Goal: Task Accomplishment & Management: Manage account settings

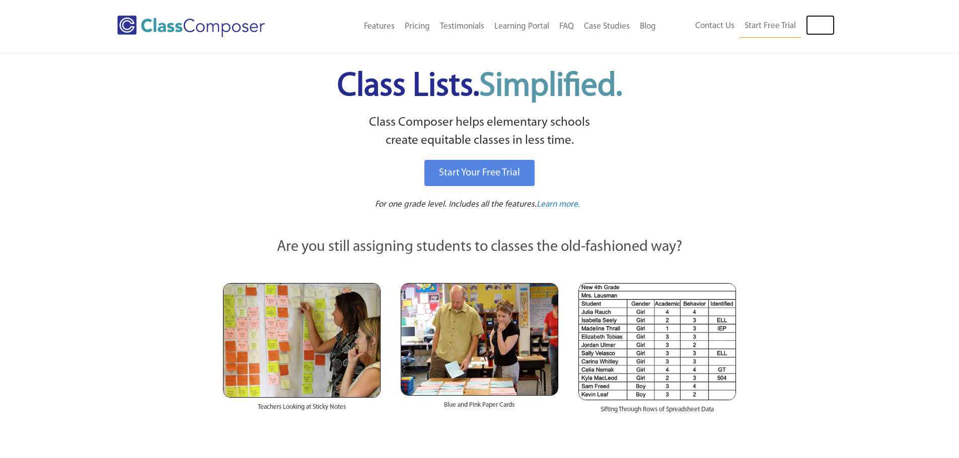
click at [808, 16] on link "Log In" at bounding box center [820, 25] width 29 height 20
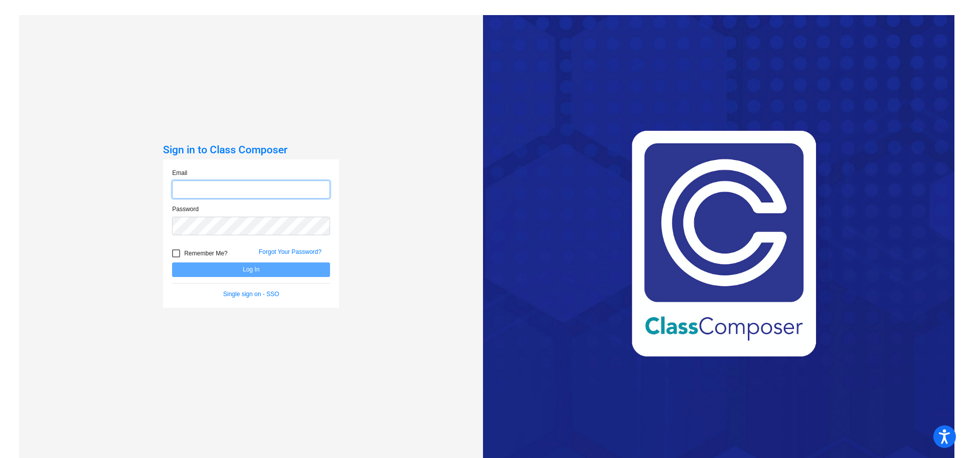
type input "[EMAIL_ADDRESS][DOMAIN_NAME]"
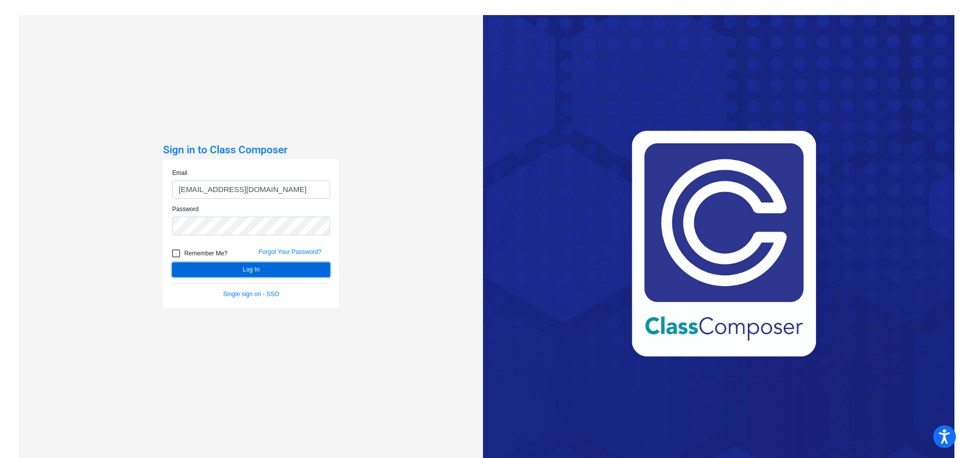
click at [201, 271] on button "Log In" at bounding box center [251, 270] width 158 height 15
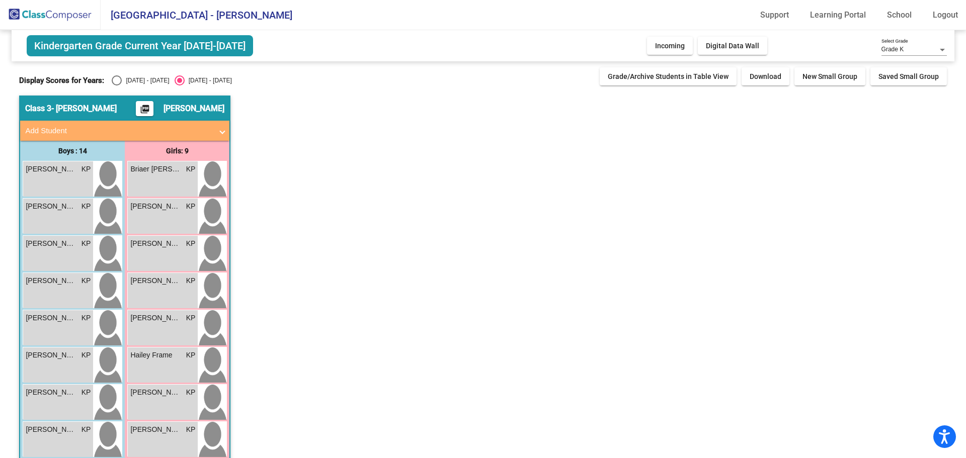
click at [118, 80] on div "Select an option" at bounding box center [117, 80] width 10 height 10
click at [117, 86] on input "[DATE] - [DATE]" at bounding box center [116, 86] width 1 height 1
radio input "true"
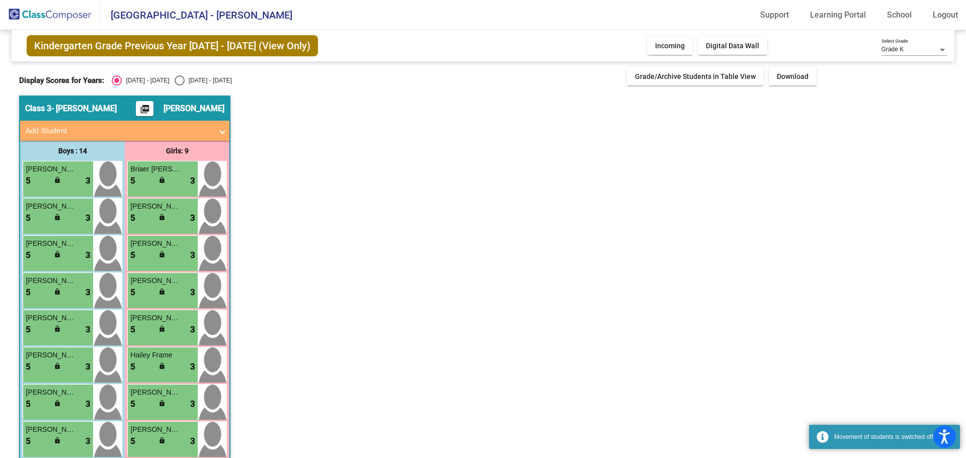
click at [185, 76] on div "[DATE] - [DATE]" at bounding box center [208, 80] width 47 height 9
click at [179, 86] on input "[DATE] - [DATE]" at bounding box center [179, 86] width 1 height 1
radio input "true"
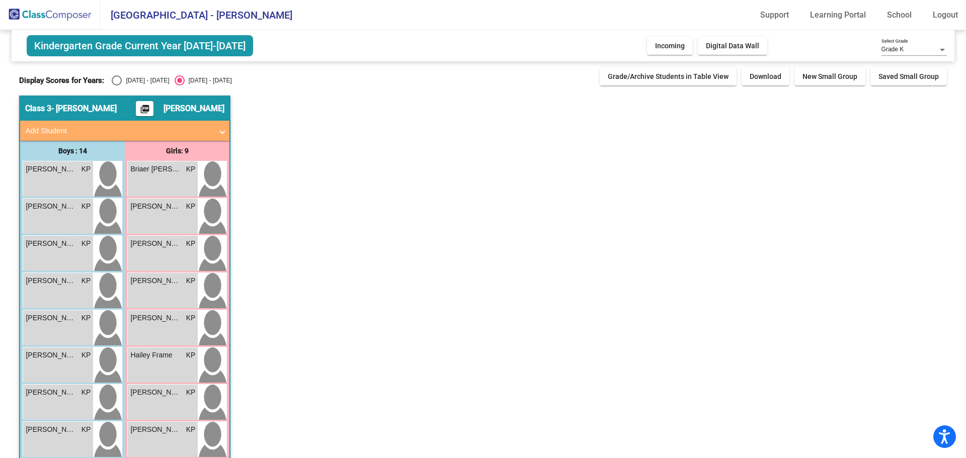
click at [106, 76] on div "Display Scores for Years: [DATE] - [DATE] [DATE] - [DATE]" at bounding box center [306, 80] width 575 height 10
click at [121, 70] on div "Display Scores for Years: [DATE] - [DATE] [DATE] - [DATE] Grade/Archive Student…" at bounding box center [482, 76] width 927 height 18
click at [122, 76] on div "[DATE] - [DATE]" at bounding box center [145, 80] width 47 height 9
click at [117, 86] on input "[DATE] - [DATE]" at bounding box center [116, 86] width 1 height 1
radio input "true"
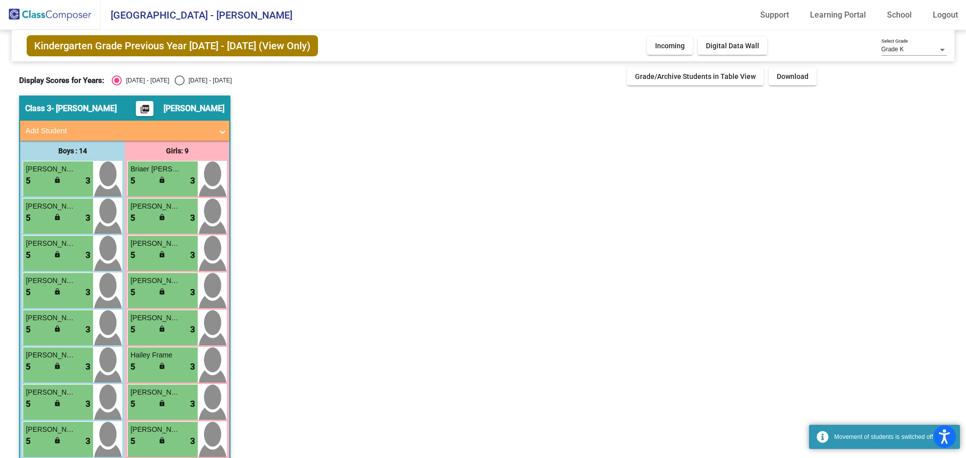
click at [237, 52] on span "Kindergarten Grade Previous Year [DATE] - [DATE] (View Only)" at bounding box center [172, 45] width 291 height 21
click at [270, 48] on span "Kindergarten Grade Previous Year [DATE] - [DATE] (View Only)" at bounding box center [172, 45] width 291 height 21
click at [296, 51] on span "Kindergarten Grade Previous Year [DATE] - [DATE] (View Only)" at bounding box center [172, 45] width 291 height 21
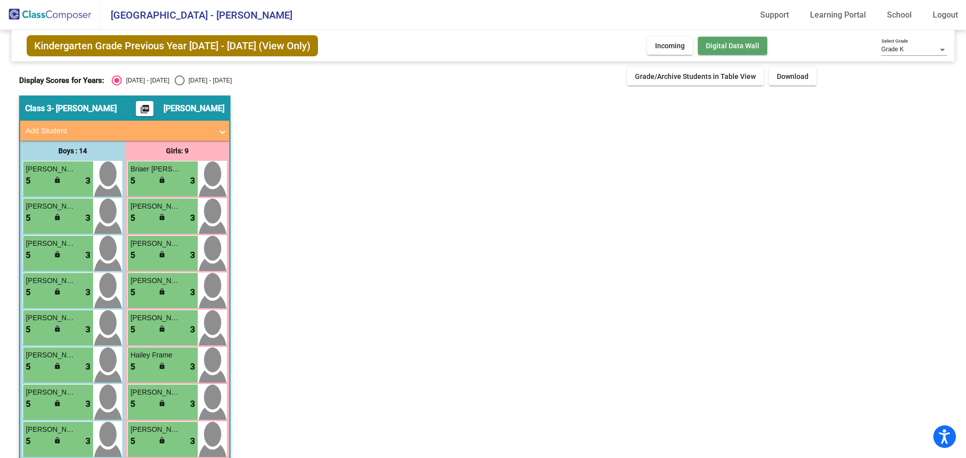
click at [723, 53] on button "Digital Data Wall" at bounding box center [732, 46] width 69 height 18
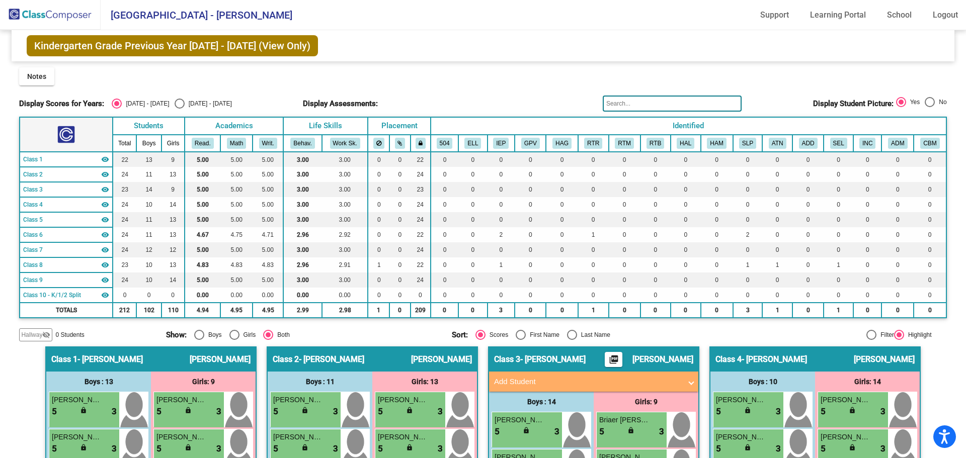
click at [206, 17] on span "[GEOGRAPHIC_DATA] - [PERSON_NAME]" at bounding box center [197, 15] width 192 height 16
click at [53, 16] on img at bounding box center [50, 15] width 101 height 30
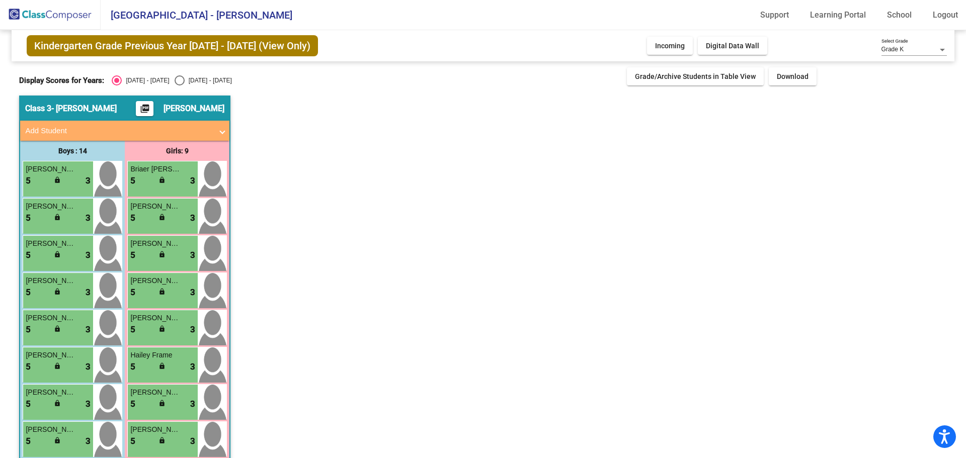
click at [124, 86] on label "[DATE] - [DATE]" at bounding box center [140, 80] width 57 height 10
click at [117, 86] on input "[DATE] - [DATE]" at bounding box center [116, 86] width 1 height 1
